Goal: Find specific page/section: Find specific page/section

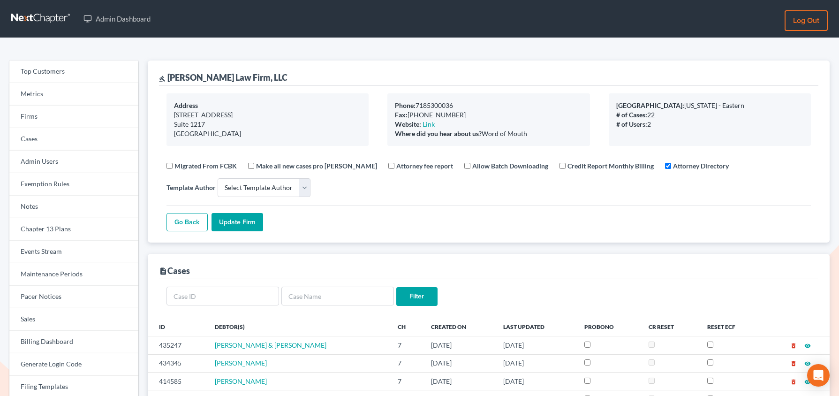
select select
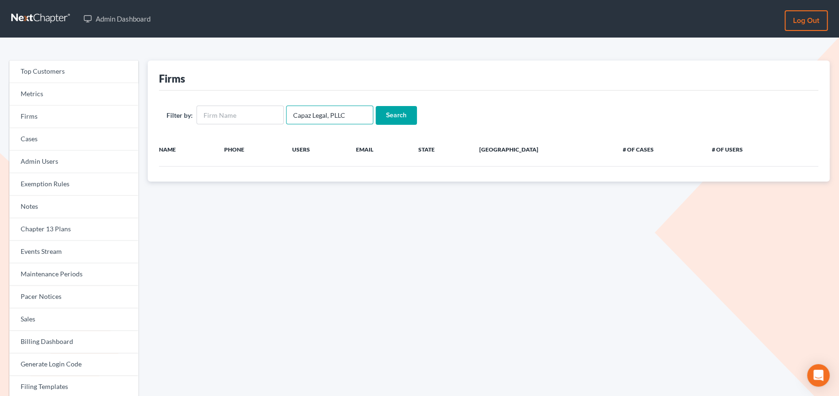
click at [324, 116] on input "Capaz Legal, PLLC" at bounding box center [329, 115] width 87 height 19
paste input "kristinr@chapter7ok.com"
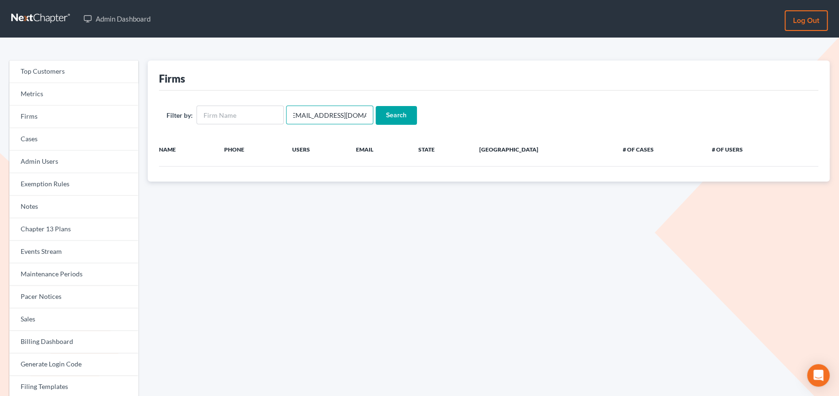
type input "kristinr@chapter7ok.com"
click at [376, 106] on input "Search" at bounding box center [396, 115] width 41 height 19
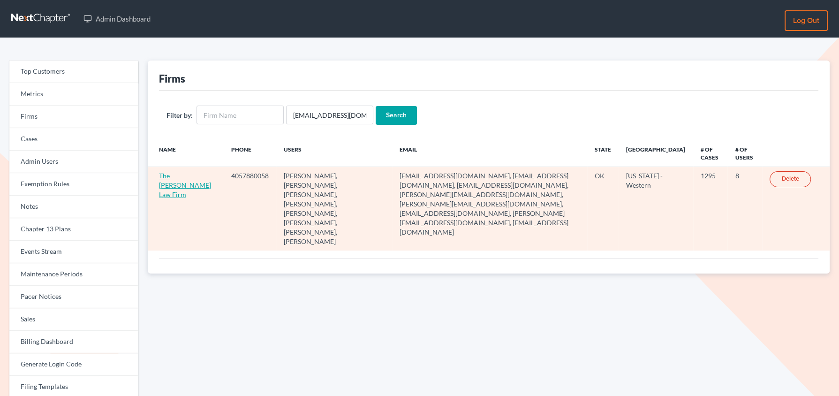
click at [166, 183] on link "The [PERSON_NAME] Law Firm" at bounding box center [185, 185] width 52 height 27
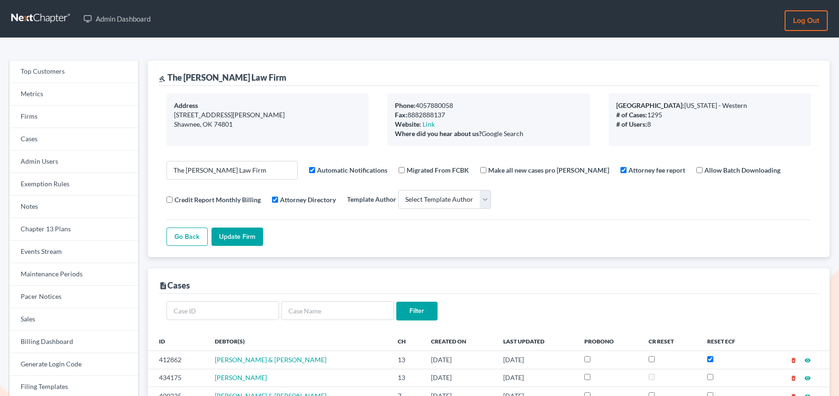
select select
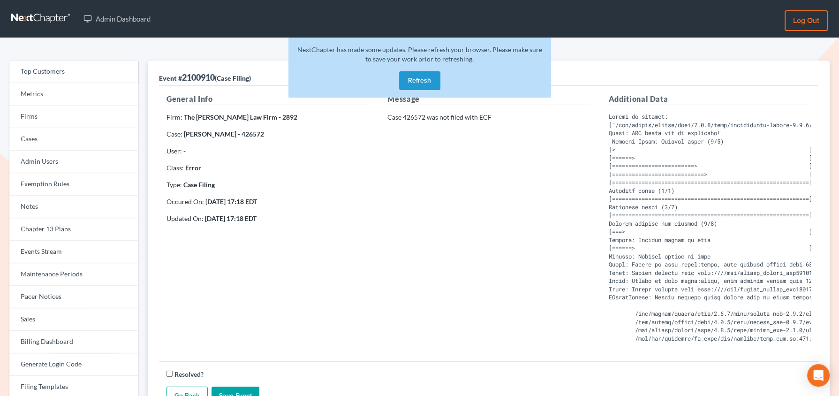
click at [426, 75] on button "Refresh" at bounding box center [419, 80] width 41 height 19
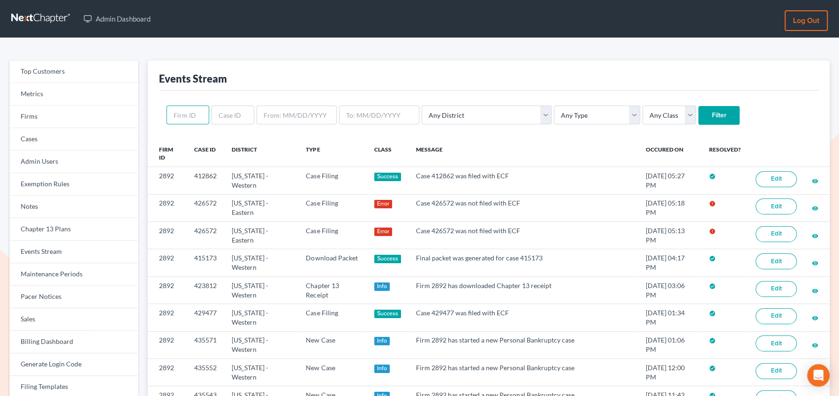
click at [185, 116] on input "text" at bounding box center [188, 115] width 43 height 19
paste input "2892"
type input "2892"
click at [698, 106] on input "Filter" at bounding box center [718, 115] width 41 height 19
